Goal: Task Accomplishment & Management: Use online tool/utility

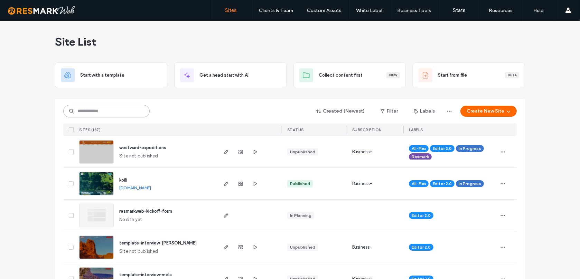
click at [117, 108] on input at bounding box center [106, 111] width 86 height 12
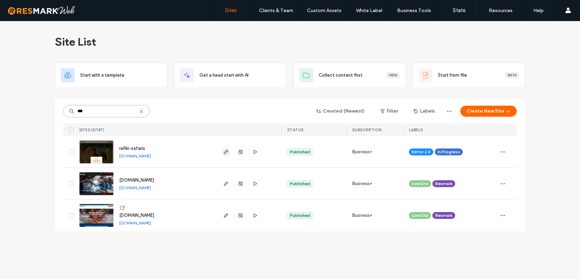
type input "***"
click at [223, 151] on icon "button" at bounding box center [226, 152] width 6 height 6
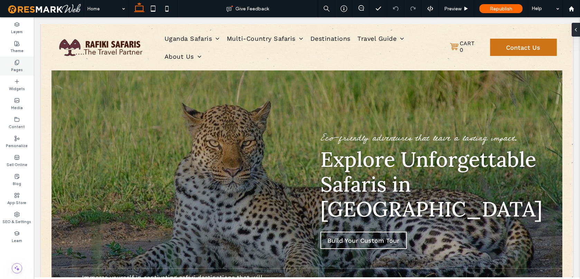
click at [21, 63] on div "Pages" at bounding box center [17, 66] width 34 height 19
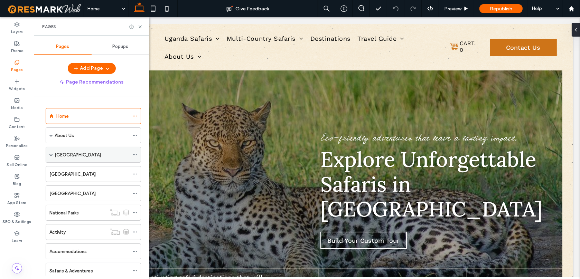
click at [79, 156] on div "[GEOGRAPHIC_DATA]" at bounding box center [92, 154] width 74 height 7
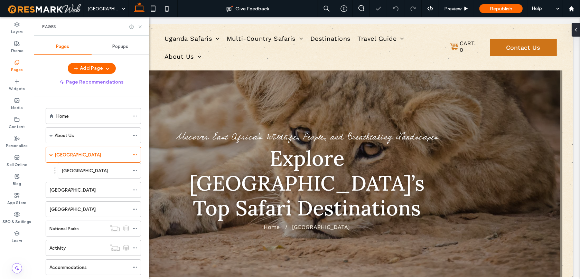
click at [142, 27] on icon at bounding box center [140, 26] width 5 height 5
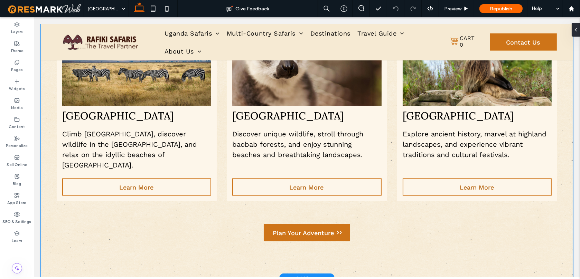
scroll to position [1439, 0]
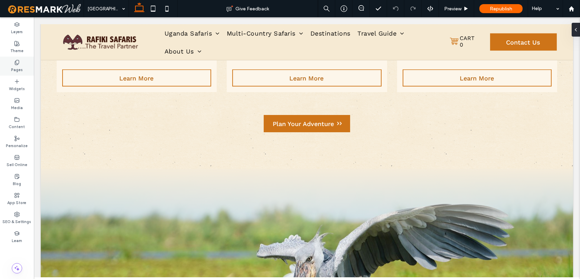
click at [17, 64] on icon at bounding box center [17, 63] width 6 height 6
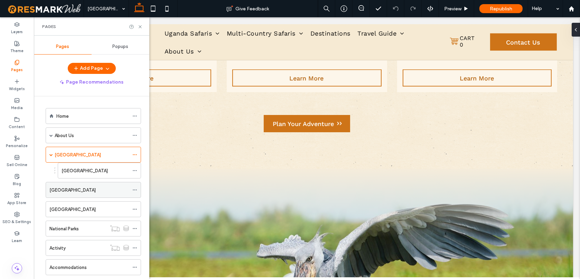
click at [75, 187] on label "[GEOGRAPHIC_DATA]" at bounding box center [72, 190] width 46 height 12
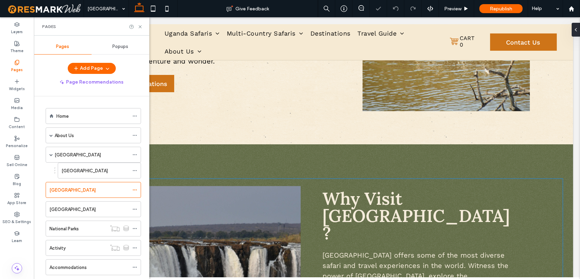
scroll to position [420, 0]
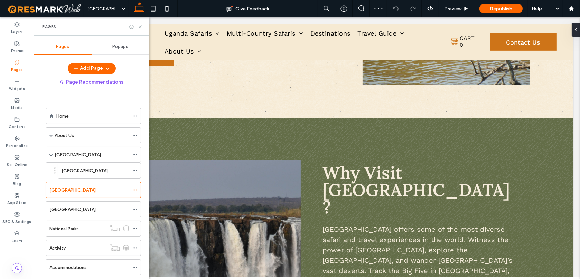
drag, startPoint x: 139, startPoint y: 29, endPoint x: 236, endPoint y: 4, distance: 100.2
click at [139, 29] on icon at bounding box center [140, 26] width 5 height 5
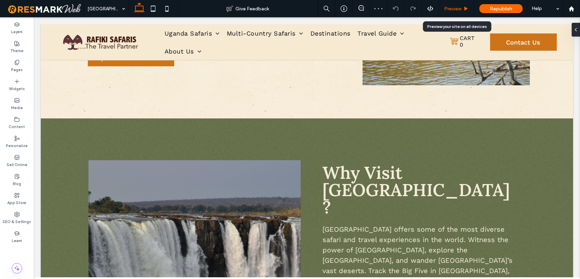
click at [458, 6] on span "Preview" at bounding box center [452, 9] width 17 height 6
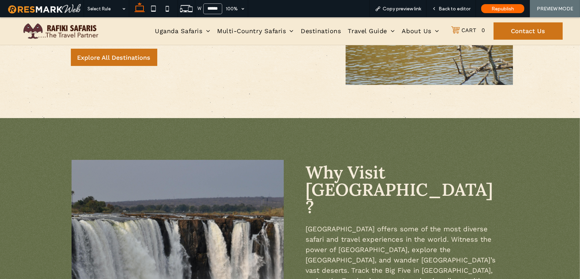
scroll to position [406, 0]
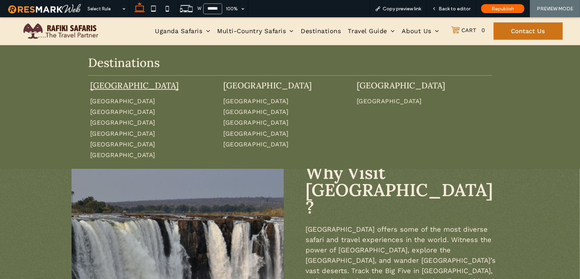
click at [111, 84] on link "[GEOGRAPHIC_DATA]" at bounding box center [134, 85] width 89 height 11
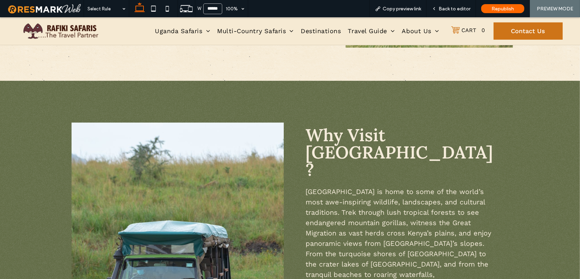
scroll to position [181, 0]
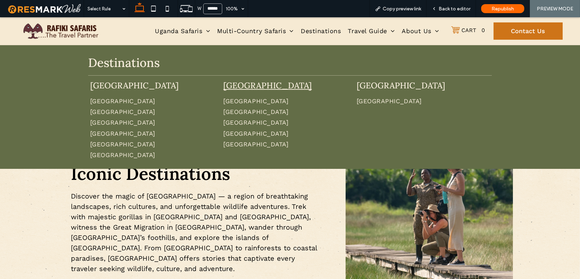
click at [260, 85] on link "[GEOGRAPHIC_DATA]" at bounding box center [267, 85] width 89 height 11
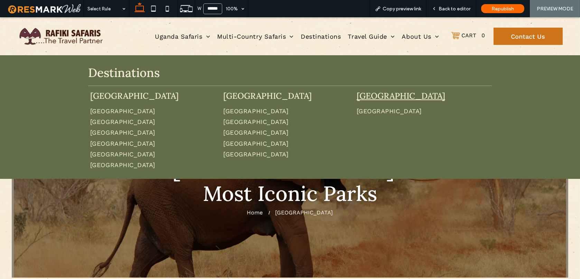
click at [369, 93] on link "[GEOGRAPHIC_DATA]" at bounding box center [401, 96] width 89 height 11
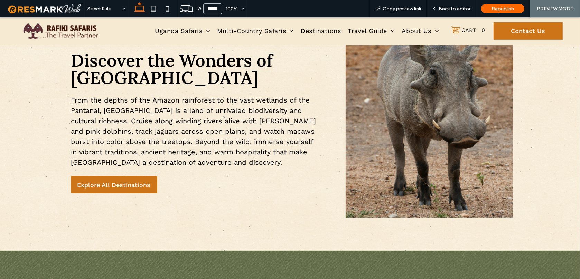
scroll to position [233, 0]
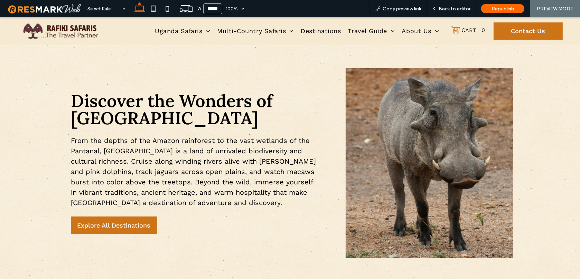
click at [430, 149] on img at bounding box center [429, 163] width 167 height 190
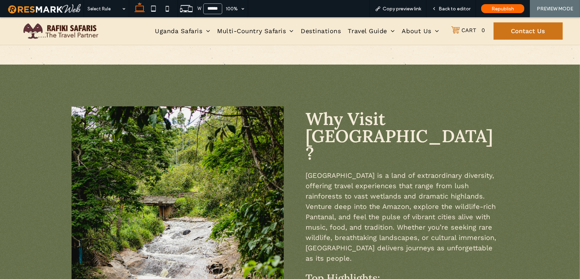
scroll to position [197, 0]
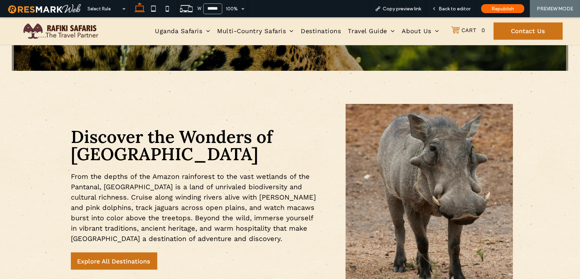
click at [453, 179] on img at bounding box center [429, 199] width 167 height 190
click at [461, 10] on span "Back to editor" at bounding box center [455, 9] width 32 height 6
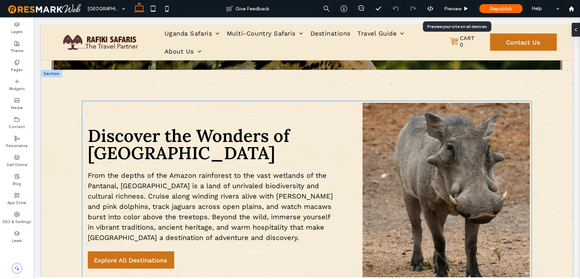
click at [427, 174] on img at bounding box center [445, 198] width 167 height 190
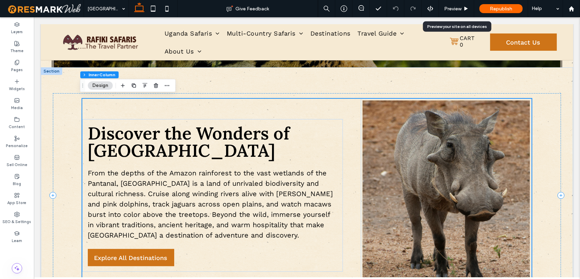
scroll to position [212, 0]
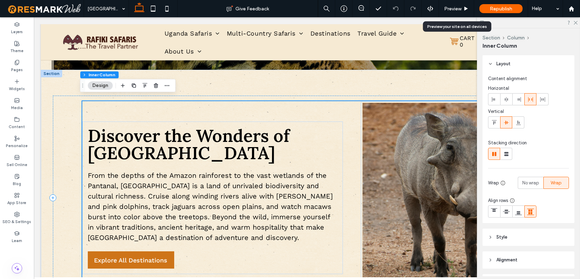
click at [443, 180] on img at bounding box center [445, 198] width 167 height 190
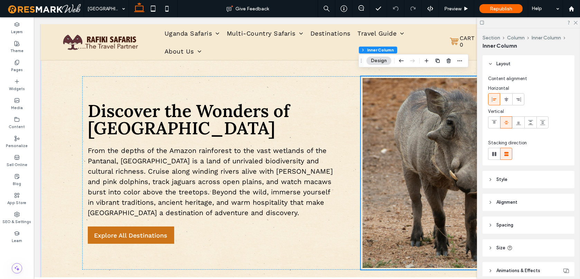
scroll to position [204, 0]
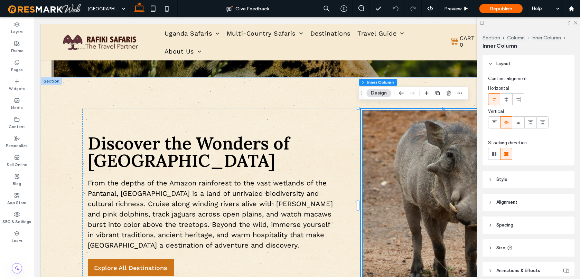
click at [391, 114] on img at bounding box center [445, 206] width 167 height 190
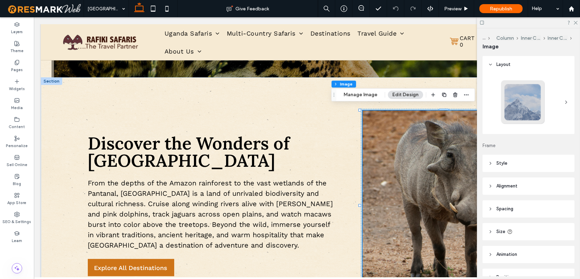
click at [395, 178] on img at bounding box center [445, 206] width 167 height 190
click at [365, 92] on button "Manage Image" at bounding box center [360, 95] width 43 height 8
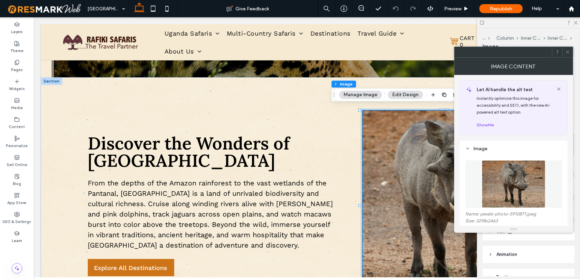
scroll to position [73, 0]
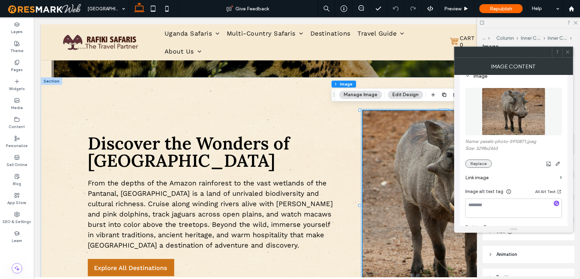
click at [477, 165] on button "Replace" at bounding box center [478, 164] width 27 height 8
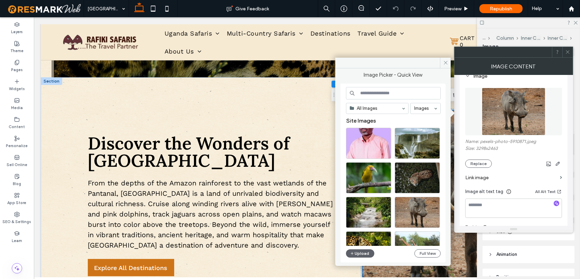
click at [375, 91] on input at bounding box center [393, 93] width 95 height 12
paste input "******"
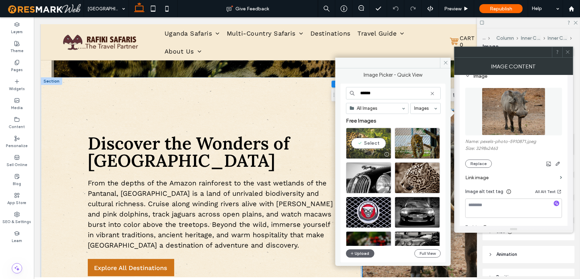
type input "******"
click at [372, 142] on div "Select" at bounding box center [368, 143] width 45 height 31
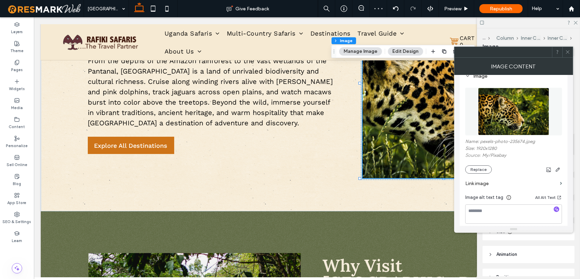
scroll to position [137, 0]
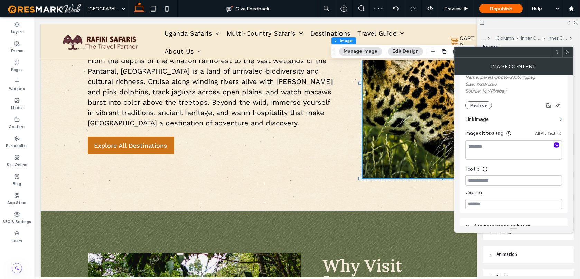
click at [558, 146] on icon "button" at bounding box center [556, 145] width 5 height 5
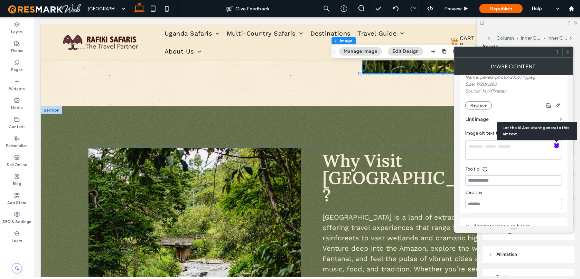
scroll to position [542, 0]
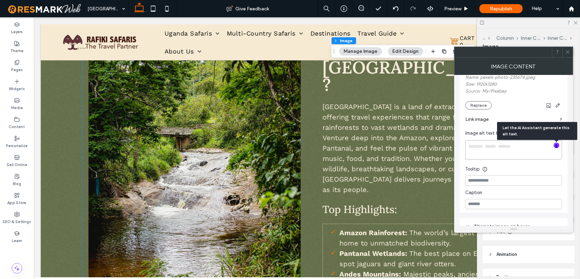
type textarea "**********"
click at [254, 155] on img at bounding box center [194, 173] width 212 height 270
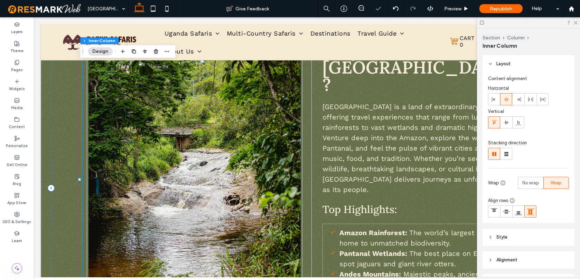
click at [254, 155] on img at bounding box center [194, 173] width 212 height 270
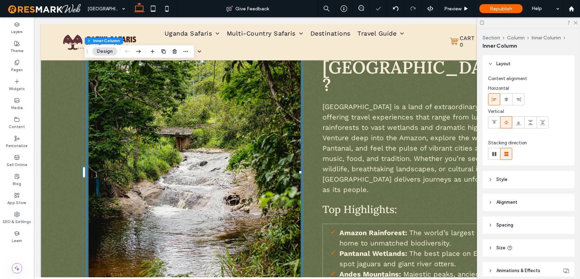
click at [161, 118] on img at bounding box center [194, 173] width 212 height 270
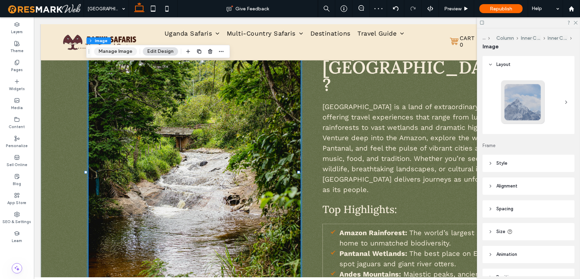
click at [119, 52] on button "Manage Image" at bounding box center [115, 51] width 43 height 8
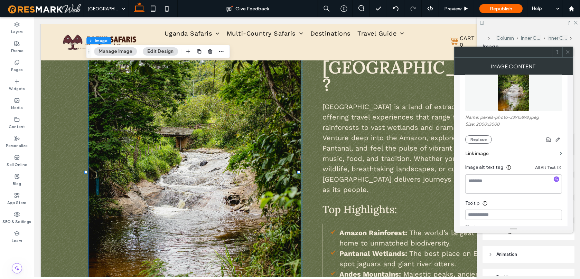
scroll to position [74, 0]
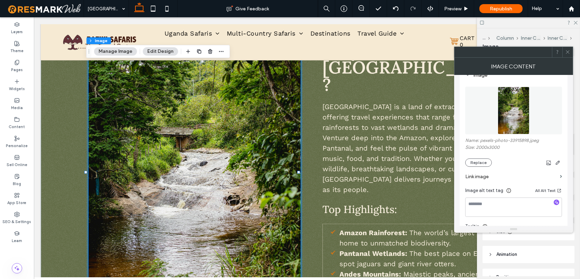
click at [568, 53] on icon at bounding box center [567, 51] width 5 height 5
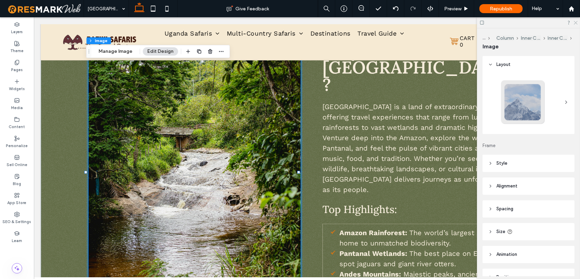
click at [574, 22] on icon at bounding box center [575, 22] width 4 height 4
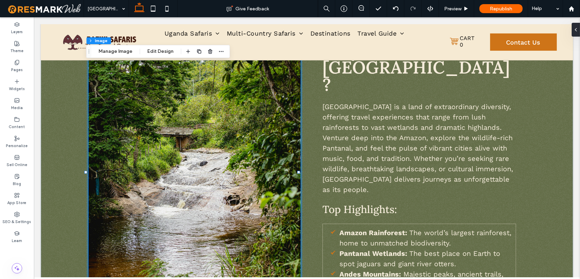
click at [283, 121] on img at bounding box center [194, 173] width 212 height 270
click at [124, 53] on button "Manage Image" at bounding box center [115, 51] width 43 height 8
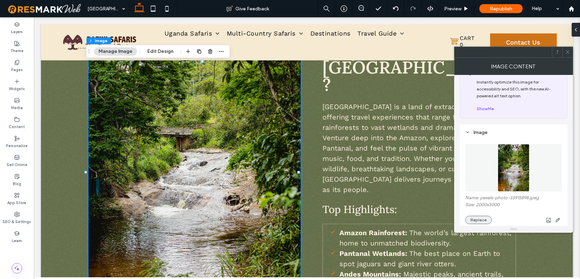
scroll to position [38, 0]
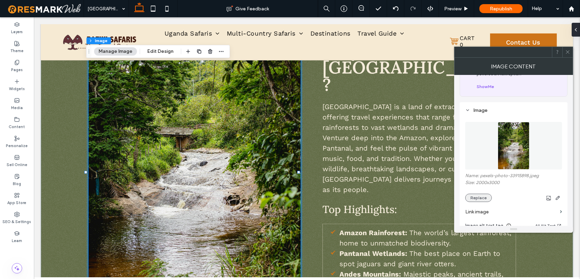
click at [478, 201] on button "Replace" at bounding box center [478, 198] width 27 height 8
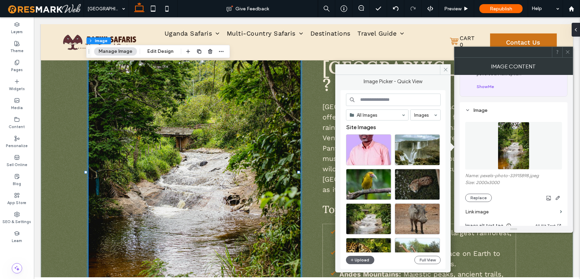
click at [388, 102] on input at bounding box center [393, 100] width 95 height 12
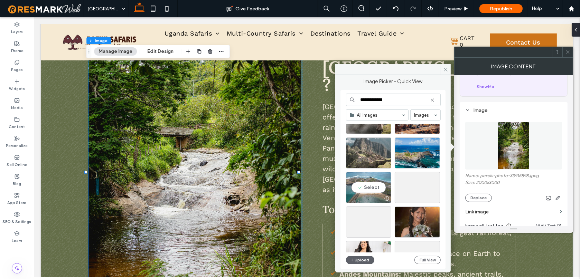
scroll to position [174, 0]
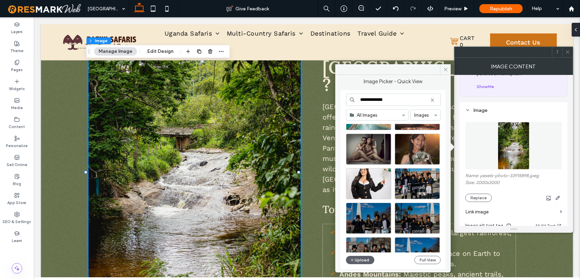
click at [383, 102] on input "**********" at bounding box center [393, 100] width 95 height 12
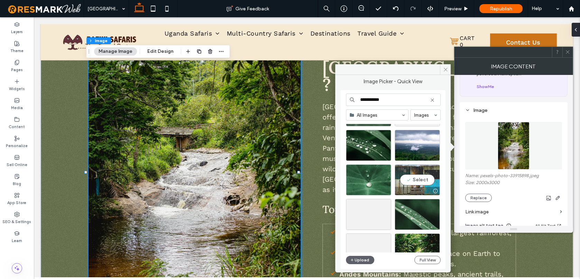
scroll to position [120, 0]
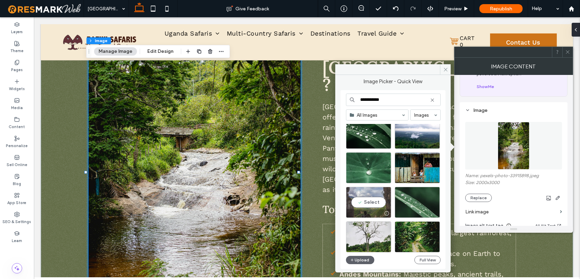
type input "**********"
click at [368, 203] on div "Select" at bounding box center [368, 202] width 45 height 31
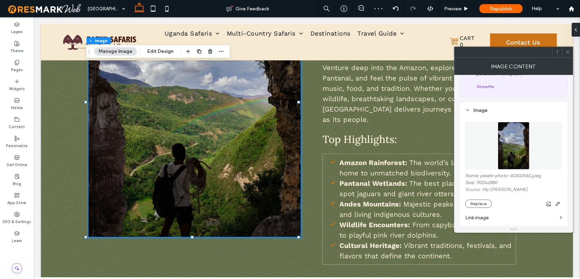
scroll to position [43, 0]
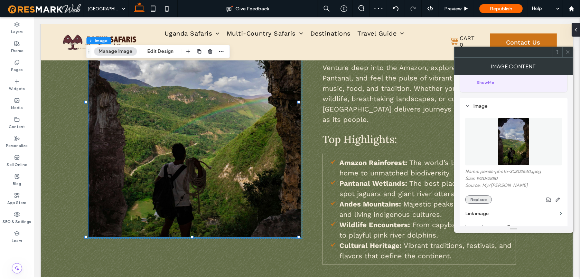
click at [472, 203] on button "Replace" at bounding box center [478, 200] width 27 height 8
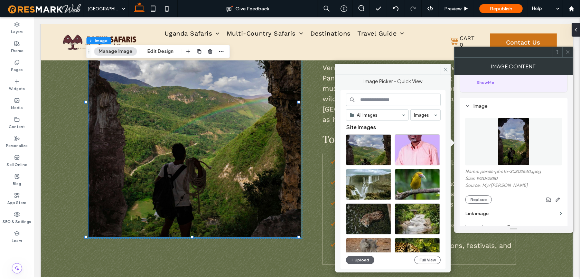
click at [382, 99] on input at bounding box center [393, 100] width 95 height 12
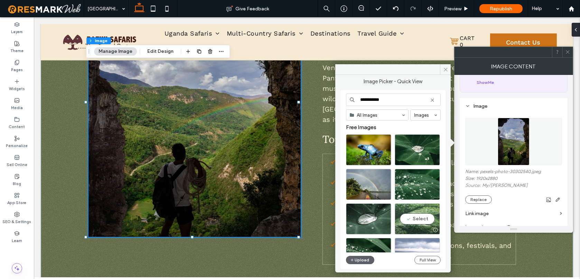
scroll to position [165, 0]
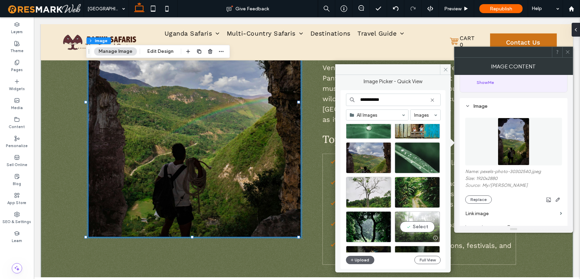
type input "**********"
click at [427, 227] on div "Select" at bounding box center [417, 227] width 45 height 31
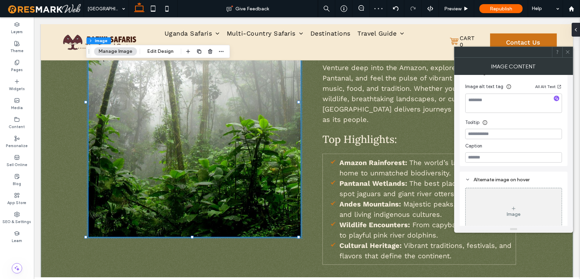
scroll to position [93, 0]
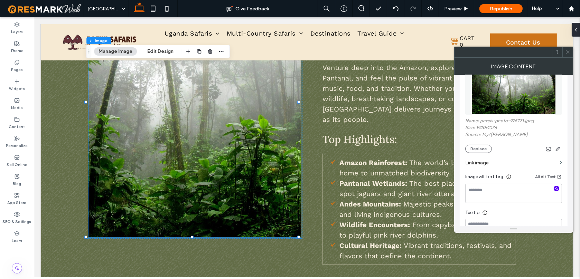
click at [555, 191] on icon "button" at bounding box center [556, 188] width 5 height 5
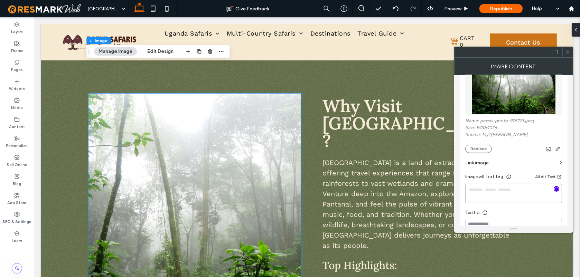
type textarea "**********"
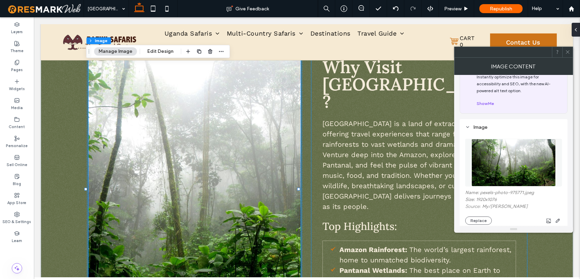
scroll to position [533, 0]
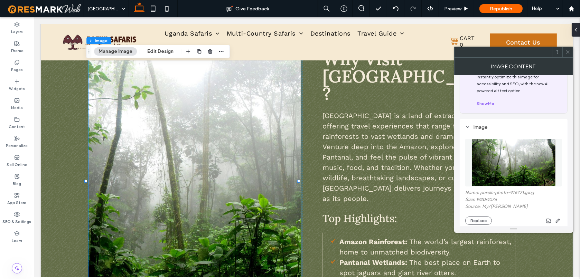
click at [565, 51] on icon at bounding box center [567, 51] width 5 height 5
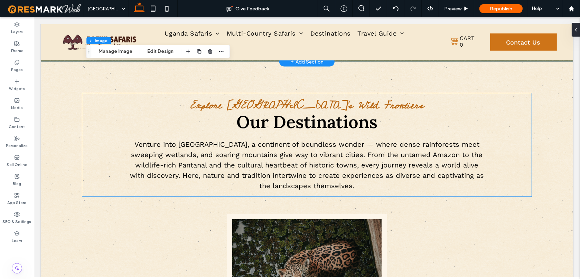
scroll to position [970, 0]
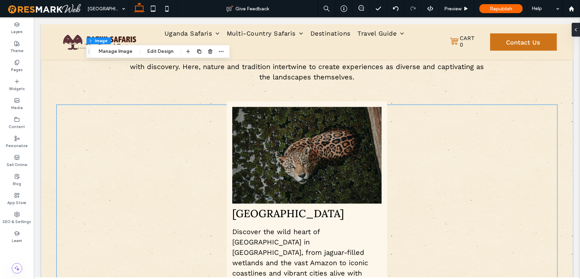
click at [333, 149] on img at bounding box center [306, 155] width 149 height 97
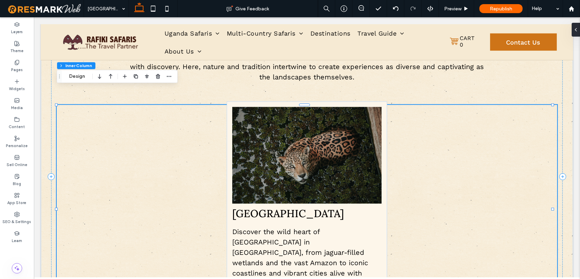
click at [333, 149] on img at bounding box center [306, 155] width 149 height 97
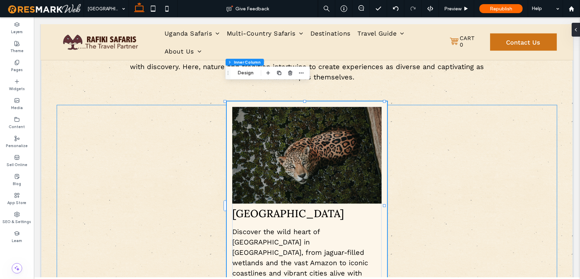
click at [333, 149] on img at bounding box center [306, 155] width 149 height 97
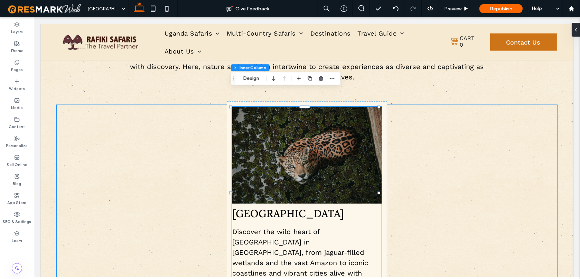
click at [278, 115] on img at bounding box center [306, 155] width 149 height 97
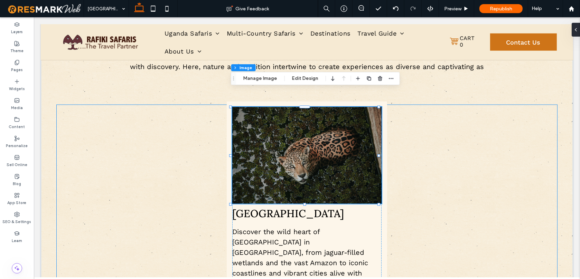
click at [278, 115] on img at bounding box center [306, 155] width 149 height 97
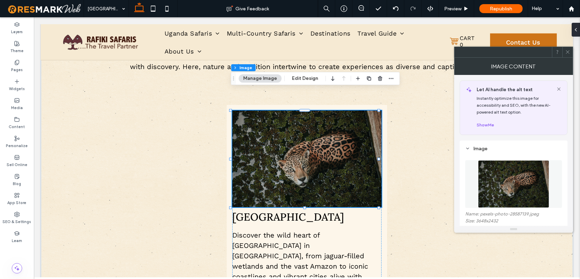
scroll to position [73, 0]
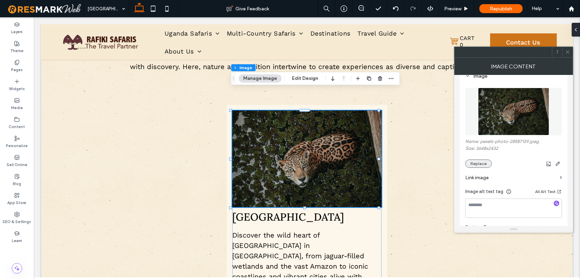
click at [474, 168] on button "Replace" at bounding box center [478, 164] width 27 height 8
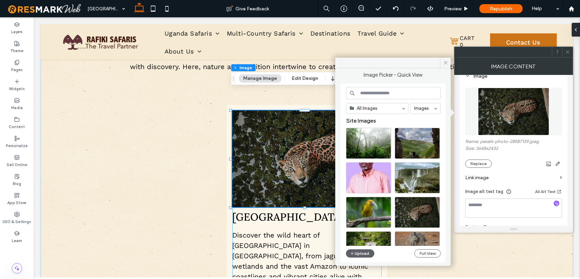
click at [402, 99] on input at bounding box center [393, 93] width 95 height 12
paste input "******"
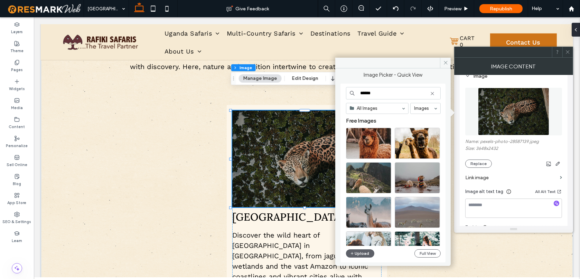
click at [381, 96] on input "******" at bounding box center [393, 93] width 95 height 12
paste input "********"
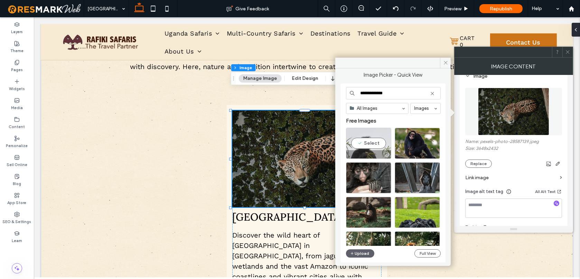
type input "**********"
click at [367, 141] on div "Select" at bounding box center [368, 143] width 45 height 31
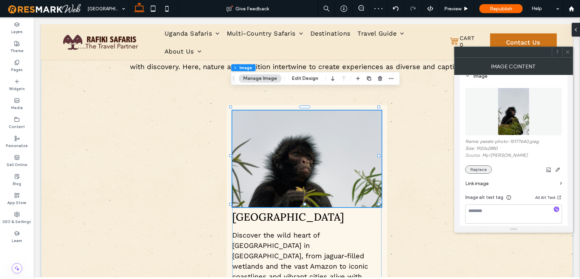
click at [484, 173] on button "Replace" at bounding box center [478, 170] width 27 height 8
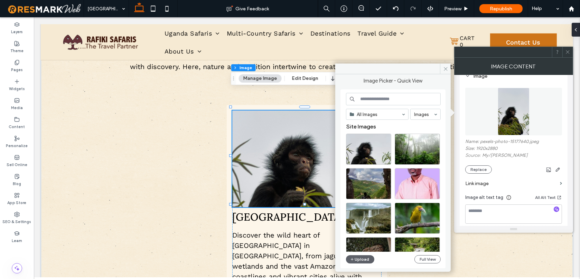
click at [387, 100] on input at bounding box center [393, 99] width 95 height 12
paste input "**********"
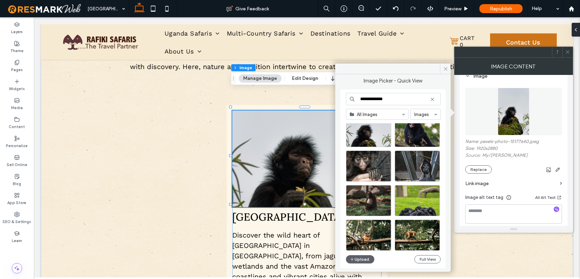
scroll to position [47, 0]
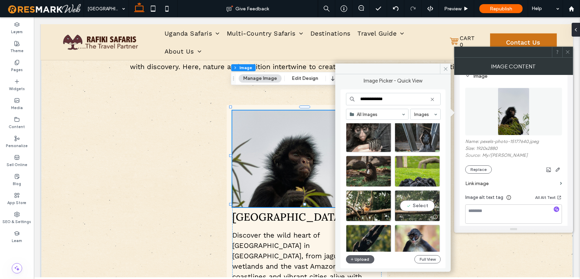
type input "**********"
click at [417, 202] on div "Select" at bounding box center [417, 205] width 45 height 31
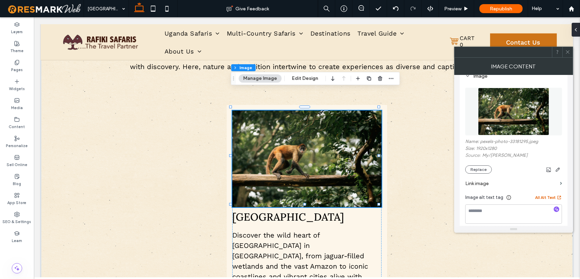
scroll to position [81, 0]
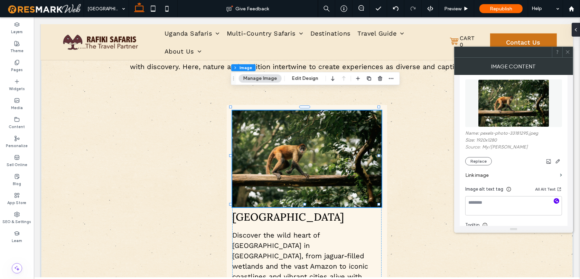
click at [555, 202] on icon "button" at bounding box center [556, 201] width 5 height 5
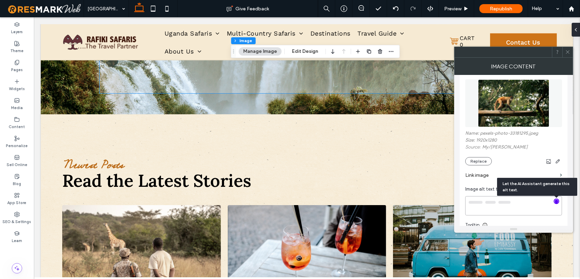
type textarea "**********"
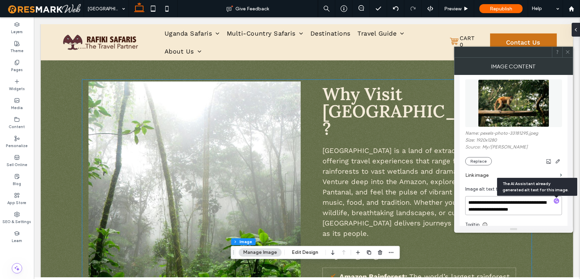
scroll to position [491, 0]
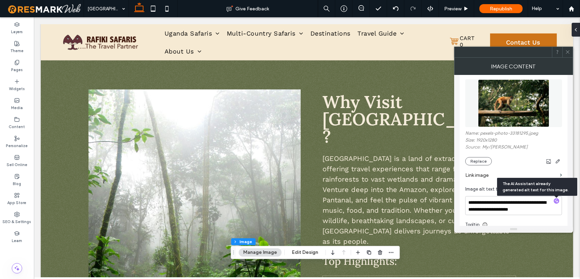
click at [567, 53] on icon at bounding box center [567, 51] width 5 height 5
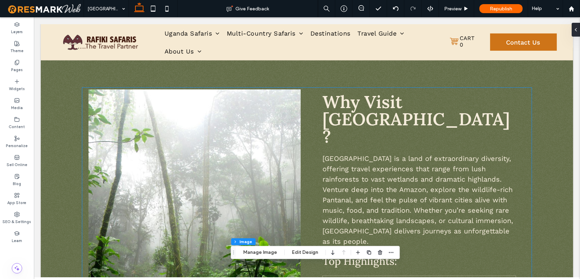
scroll to position [405, 0]
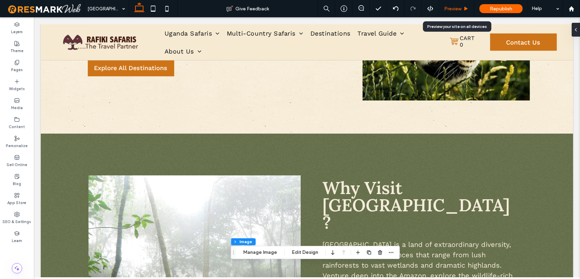
click at [456, 7] on span "Preview" at bounding box center [452, 9] width 17 height 6
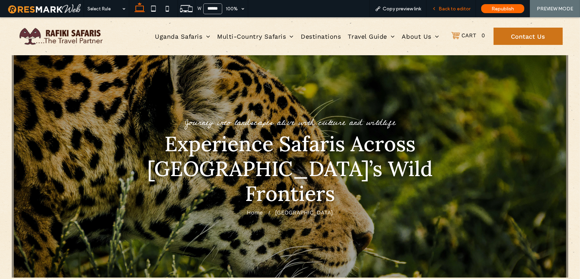
click at [456, 11] on span "Back to editor" at bounding box center [455, 9] width 32 height 6
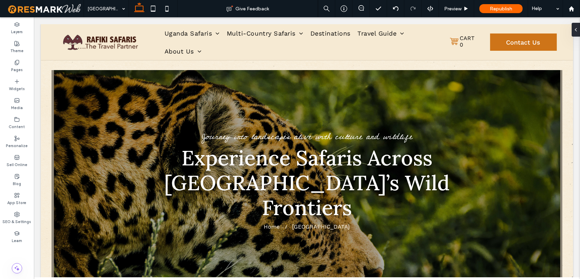
scroll to position [298, 0]
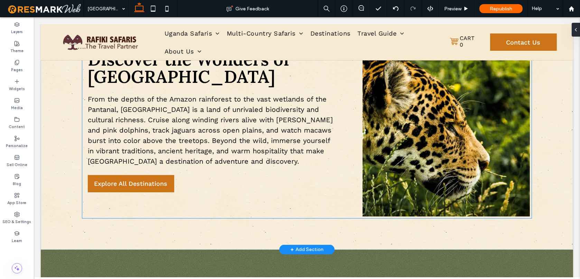
click at [434, 179] on img at bounding box center [445, 122] width 167 height 190
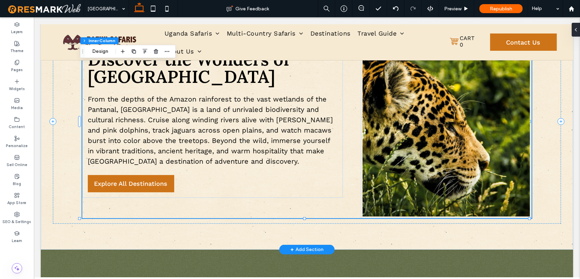
click at [434, 179] on img at bounding box center [445, 122] width 167 height 190
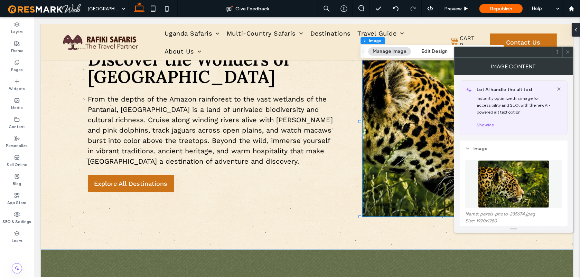
scroll to position [45, 0]
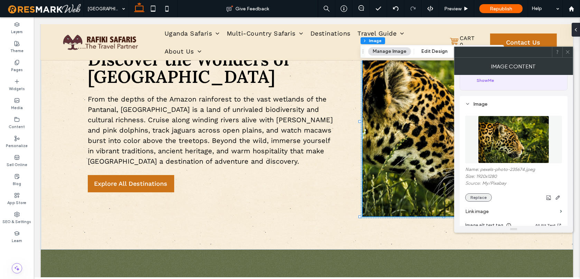
click at [480, 202] on button "Replace" at bounding box center [478, 198] width 27 height 8
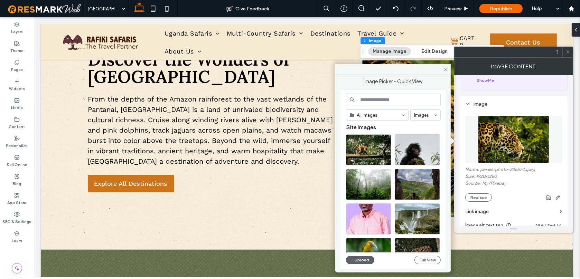
click at [381, 102] on input at bounding box center [393, 100] width 95 height 12
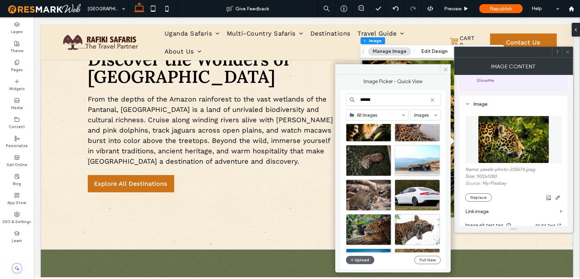
scroll to position [373, 0]
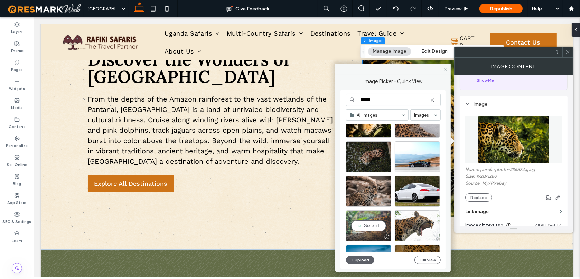
type input "******"
click at [373, 225] on div "Select" at bounding box center [368, 226] width 45 height 31
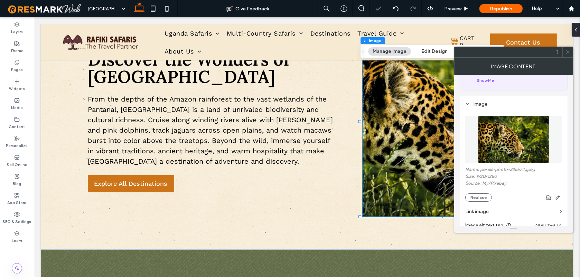
scroll to position [146, 0]
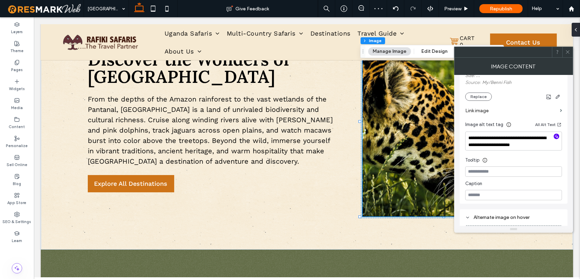
click at [557, 138] on icon "button" at bounding box center [556, 136] width 5 height 5
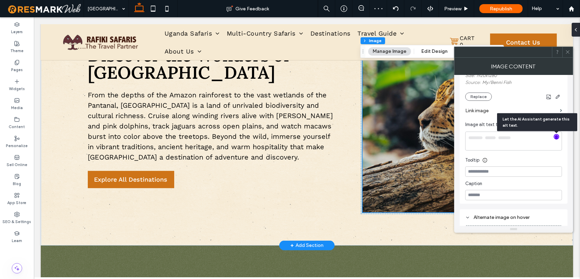
scroll to position [311, 0]
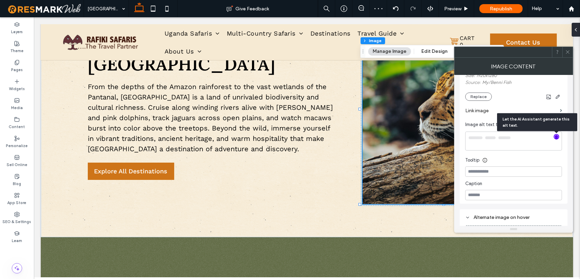
click at [569, 52] on icon at bounding box center [567, 51] width 5 height 5
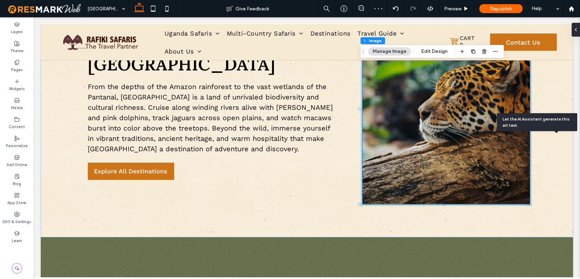
type textarea "**********"
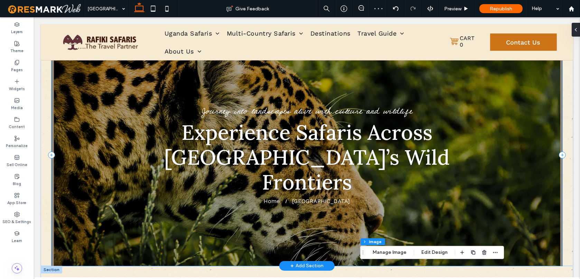
scroll to position [288, 0]
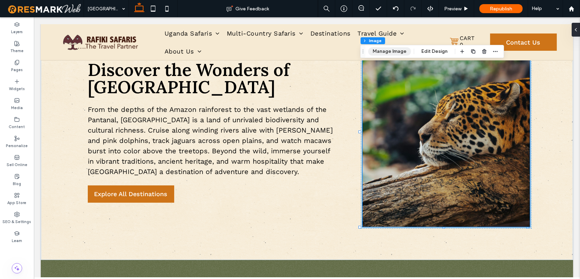
click at [391, 51] on button "Manage Image" at bounding box center [389, 51] width 43 height 8
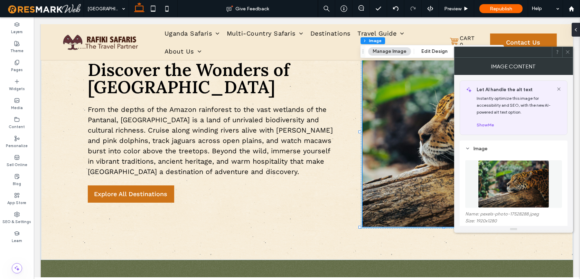
scroll to position [30, 0]
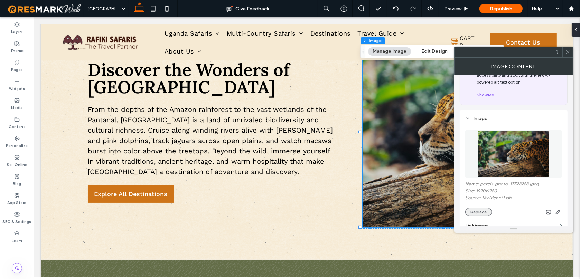
click at [473, 213] on button "Replace" at bounding box center [478, 212] width 27 height 8
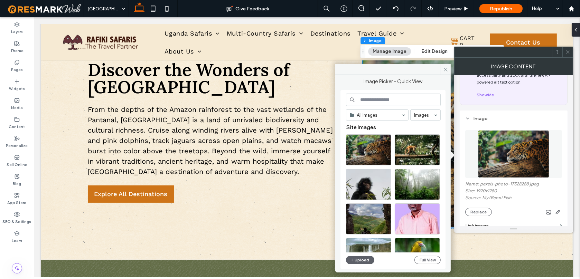
click at [397, 104] on input at bounding box center [393, 100] width 95 height 12
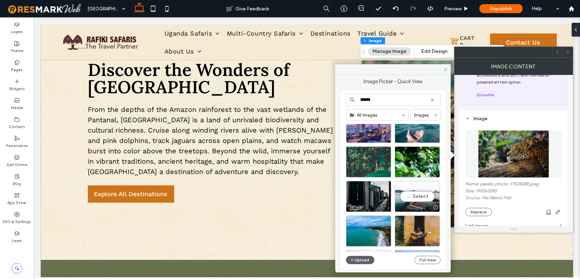
scroll to position [297, 0]
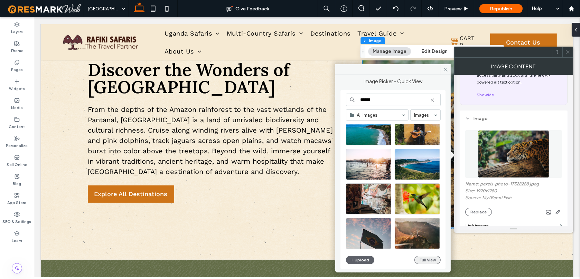
type input "******"
click at [428, 261] on button "Full View" at bounding box center [428, 260] width 26 height 8
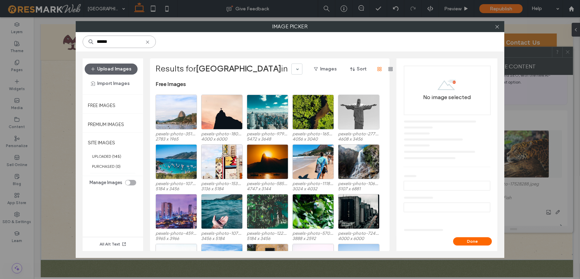
click at [122, 45] on input "******" at bounding box center [119, 42] width 73 height 12
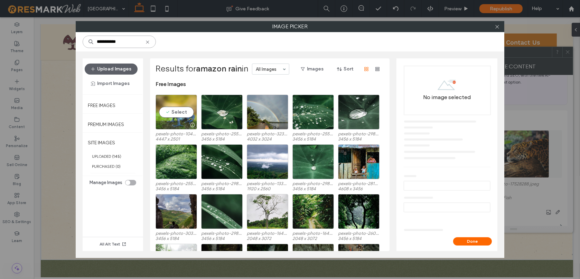
type input "**********"
click at [176, 111] on div "Select" at bounding box center [176, 112] width 41 height 35
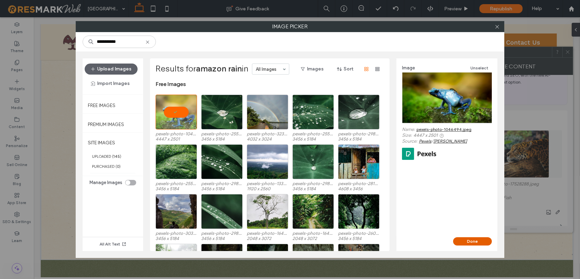
click at [485, 243] on button "Done" at bounding box center [472, 242] width 39 height 8
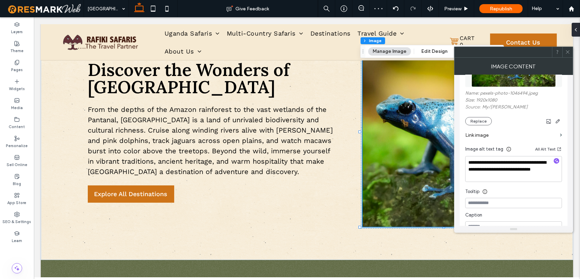
scroll to position [125, 0]
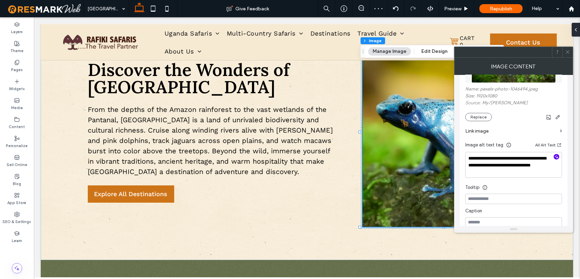
click at [556, 159] on icon "button" at bounding box center [556, 157] width 5 height 5
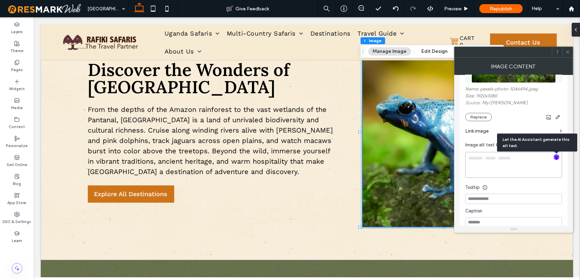
type textarea "**********"
click at [566, 51] on icon at bounding box center [567, 51] width 5 height 5
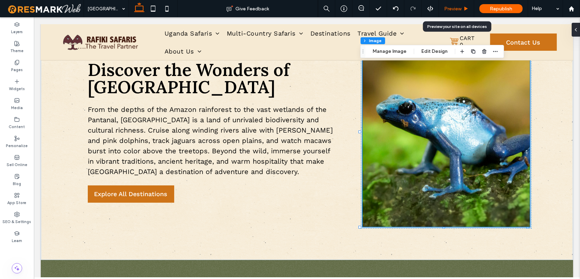
drag, startPoint x: 452, startPoint y: 11, endPoint x: 419, endPoint y: 16, distance: 33.2
click at [452, 11] on span "Preview" at bounding box center [452, 9] width 17 height 6
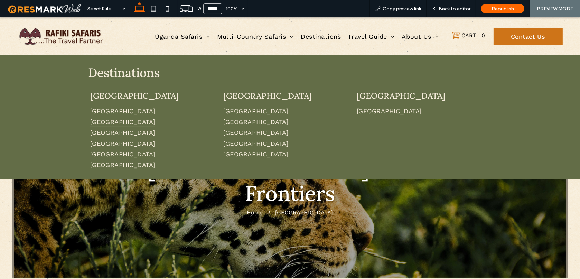
click at [96, 122] on span "[GEOGRAPHIC_DATA]" at bounding box center [122, 122] width 65 height 11
